Goal: Find specific page/section: Find specific page/section

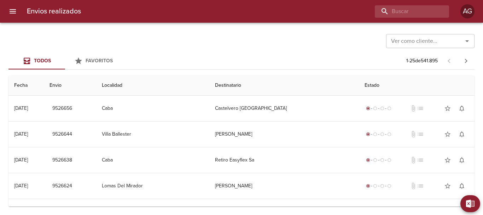
click at [394, 9] on input "buscar" at bounding box center [406, 11] width 62 height 12
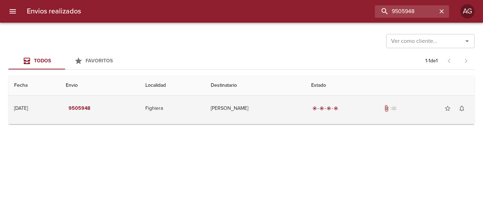
click at [288, 118] on td "[PERSON_NAME]" at bounding box center [255, 108] width 100 height 25
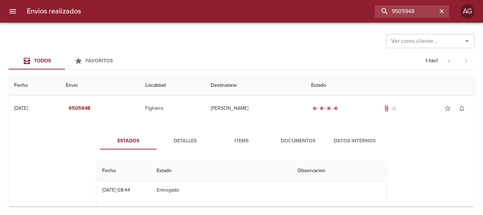
click at [303, 139] on span "Documentos" at bounding box center [298, 141] width 48 height 9
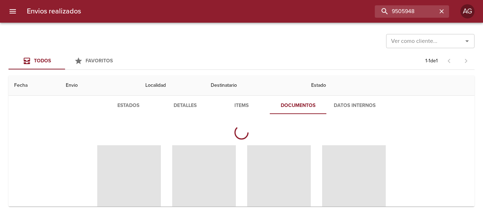
scroll to position [71, 0]
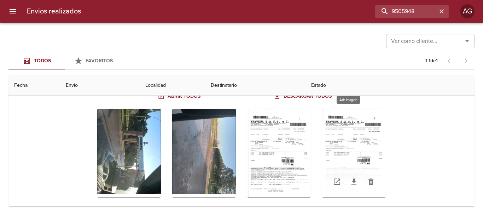
click at [352, 153] on div "Tabla de envíos del cliente" at bounding box center [354, 153] width 64 height 88
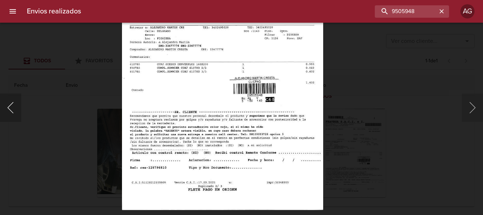
click at [18, 106] on button "Anterior" at bounding box center [10, 107] width 21 height 28
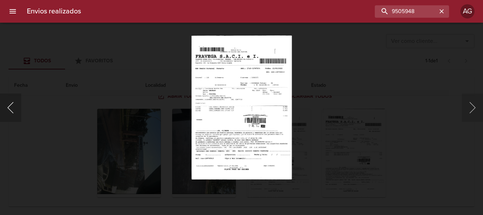
click at [15, 113] on button "Anterior" at bounding box center [10, 107] width 21 height 28
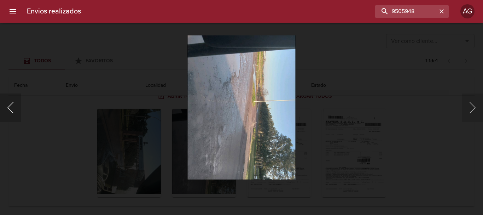
click at [9, 110] on button "Anterior" at bounding box center [10, 107] width 21 height 28
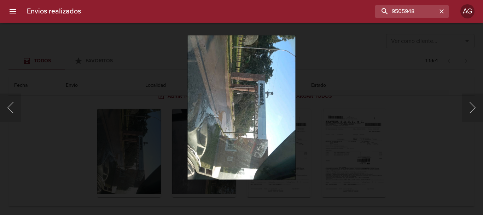
click at [342, 122] on div "Lightbox" at bounding box center [241, 107] width 483 height 215
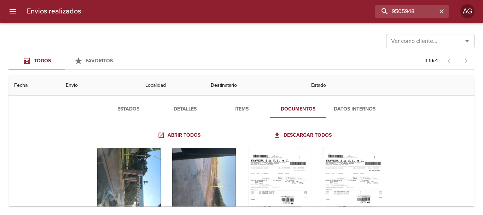
scroll to position [0, 0]
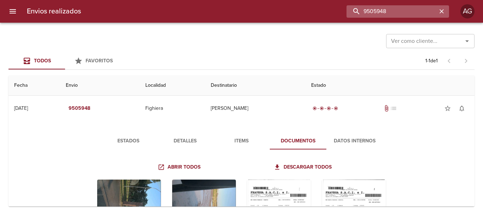
click at [400, 11] on input "9505948" at bounding box center [392, 11] width 91 height 12
paste input "17"
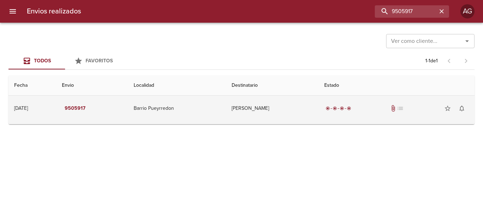
click at [246, 110] on td "[PERSON_NAME]" at bounding box center [272, 108] width 93 height 25
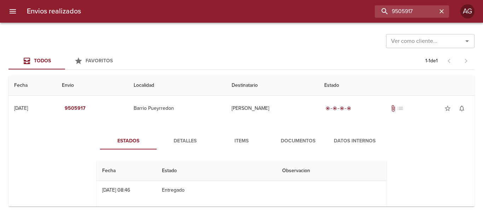
click at [294, 143] on span "Documentos" at bounding box center [298, 141] width 48 height 9
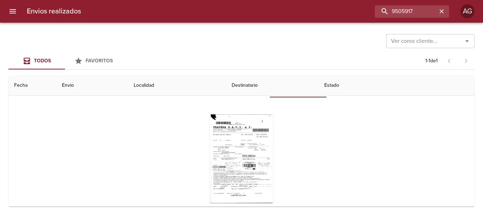
scroll to position [69, 0]
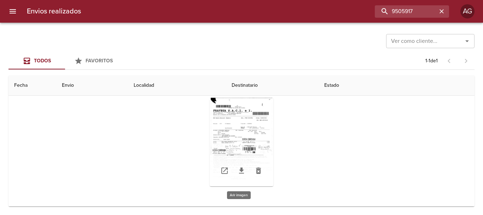
click at [262, 133] on div "Tabla de envíos del cliente" at bounding box center [242, 142] width 64 height 88
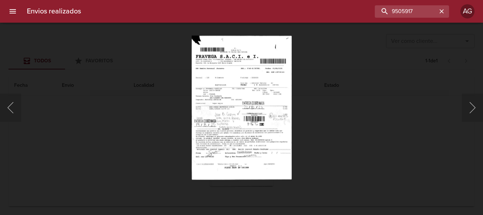
click at [345, 141] on div "Lightbox" at bounding box center [241, 107] width 483 height 215
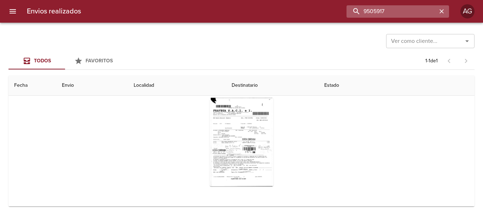
click at [397, 8] on input "9505917" at bounding box center [392, 11] width 91 height 12
paste input "121775"
type input "9121775"
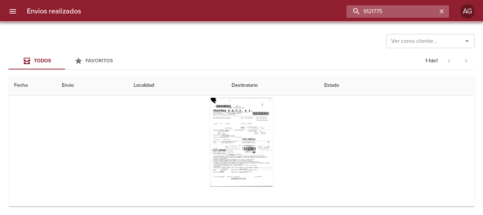
scroll to position [0, 0]
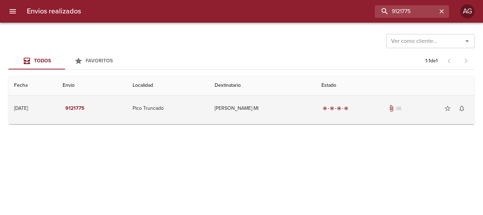
click at [316, 111] on td "[PERSON_NAME] Ml" at bounding box center [262, 108] width 107 height 25
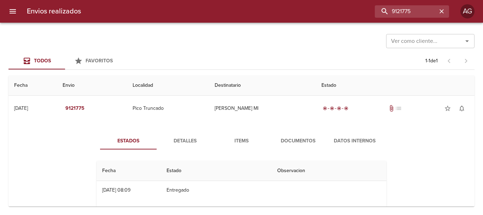
click at [308, 142] on span "Documentos" at bounding box center [298, 141] width 48 height 9
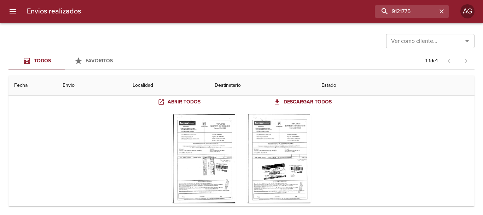
scroll to position [71, 0]
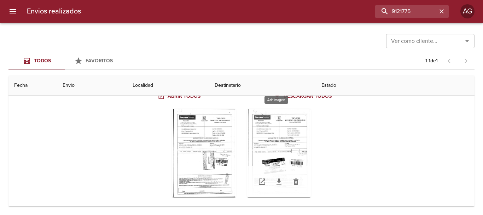
click at [294, 137] on div "Tabla de envíos del cliente" at bounding box center [279, 153] width 64 height 88
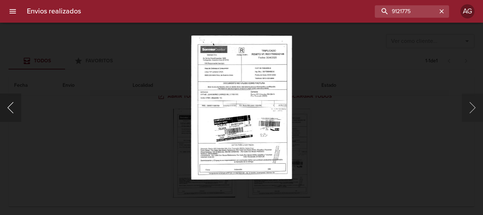
click at [9, 117] on button "Anterior" at bounding box center [10, 107] width 21 height 28
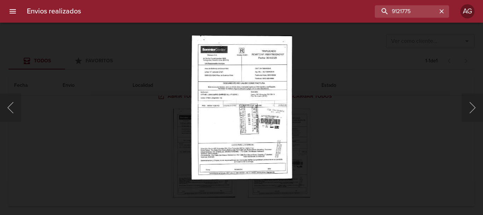
drag, startPoint x: 349, startPoint y: 130, endPoint x: 341, endPoint y: 131, distance: 7.4
click at [349, 130] on div "Lightbox" at bounding box center [241, 107] width 483 height 215
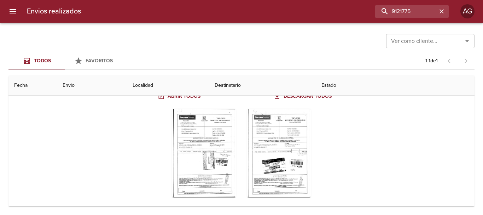
scroll to position [0, 0]
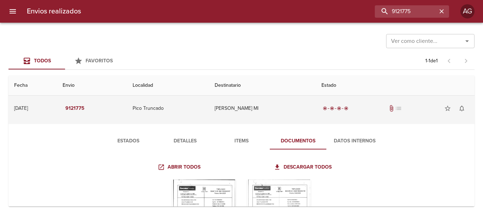
click at [272, 112] on td "[PERSON_NAME] Ml" at bounding box center [262, 108] width 107 height 25
